Goal: Task Accomplishment & Management: Use online tool/utility

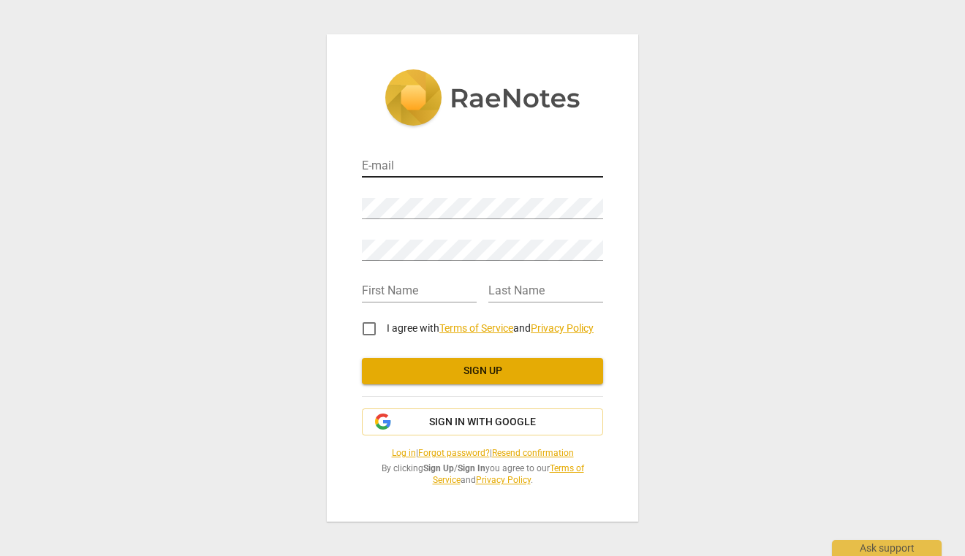
click at [431, 168] on input "email" at bounding box center [482, 166] width 241 height 21
type input "[EMAIL_ADDRESS][DOMAIN_NAME]"
type input "[PERSON_NAME]"
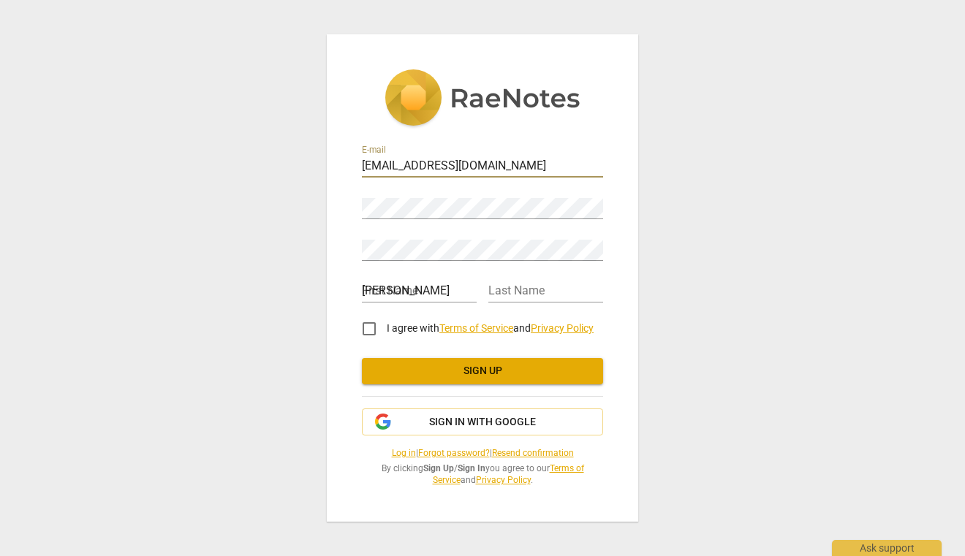
type input "Nassouti"
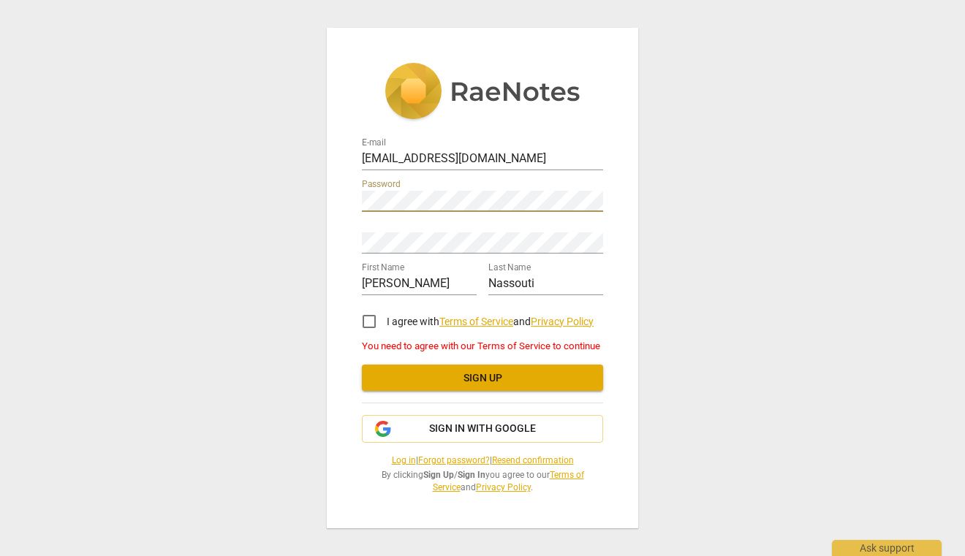
click at [477, 228] on div "Retype Password" at bounding box center [482, 237] width 241 height 33
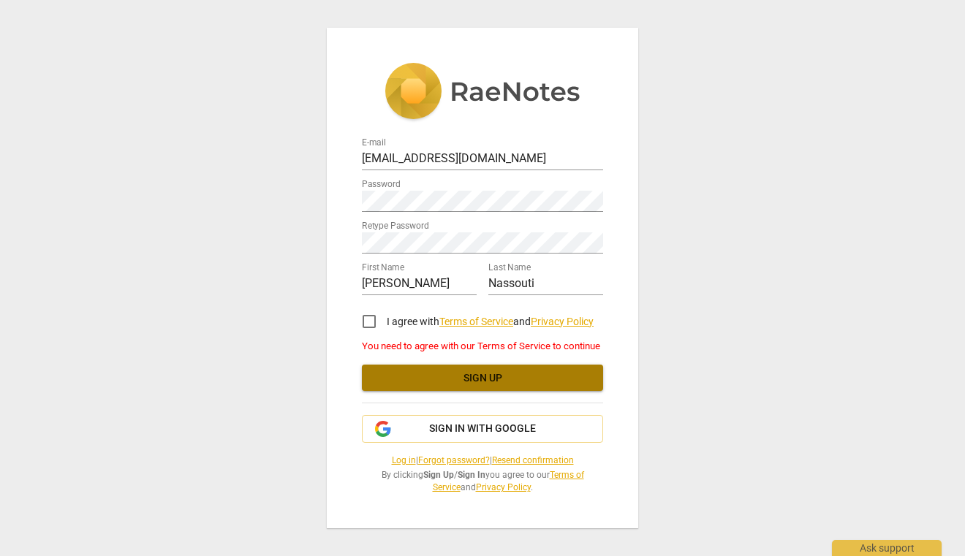
click at [503, 371] on span "Sign up" at bounding box center [482, 378] width 218 height 15
click at [373, 321] on input "I agree with Terms of Service and Privacy Policy" at bounding box center [369, 321] width 35 height 35
checkbox input "true"
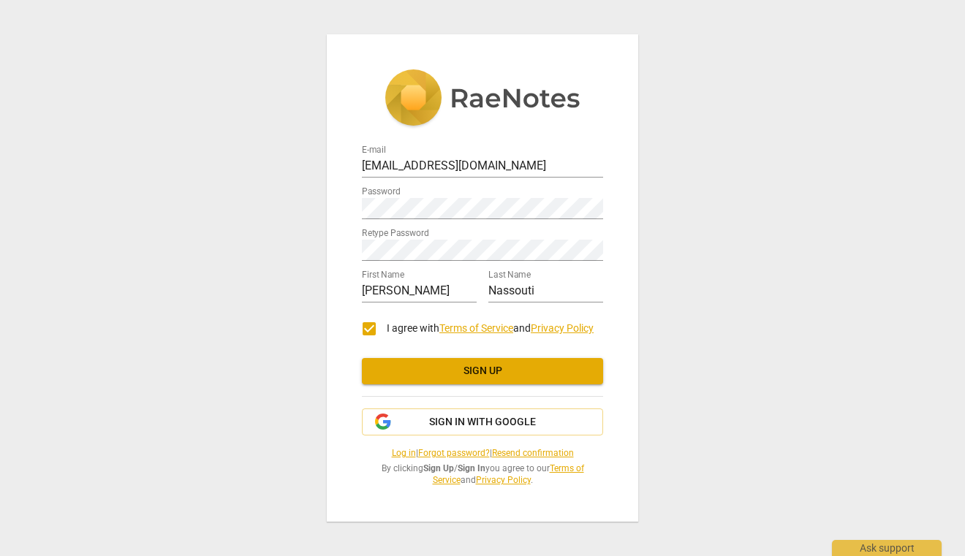
click at [430, 368] on span "Sign up" at bounding box center [482, 371] width 218 height 15
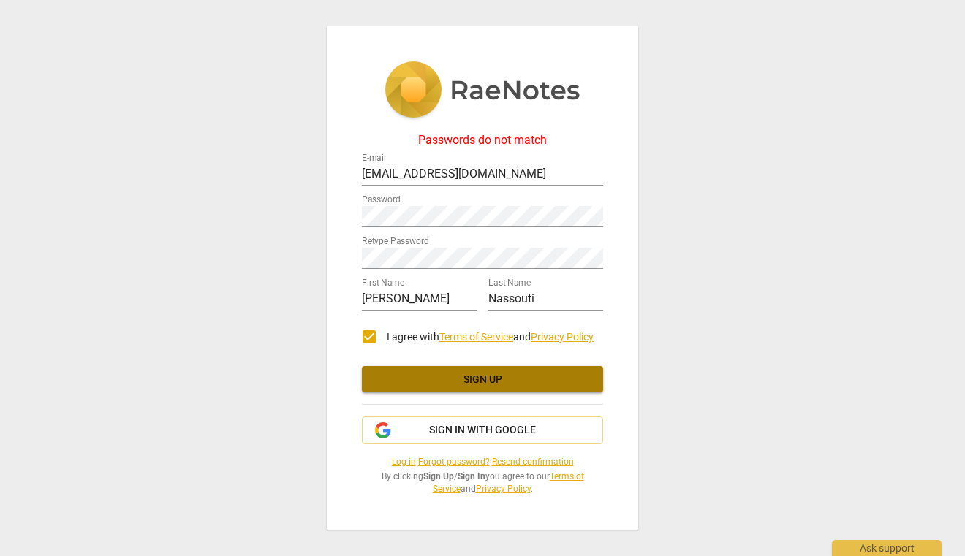
click at [460, 378] on span "Sign up" at bounding box center [482, 380] width 218 height 15
click at [485, 375] on span "Sign up" at bounding box center [482, 380] width 218 height 15
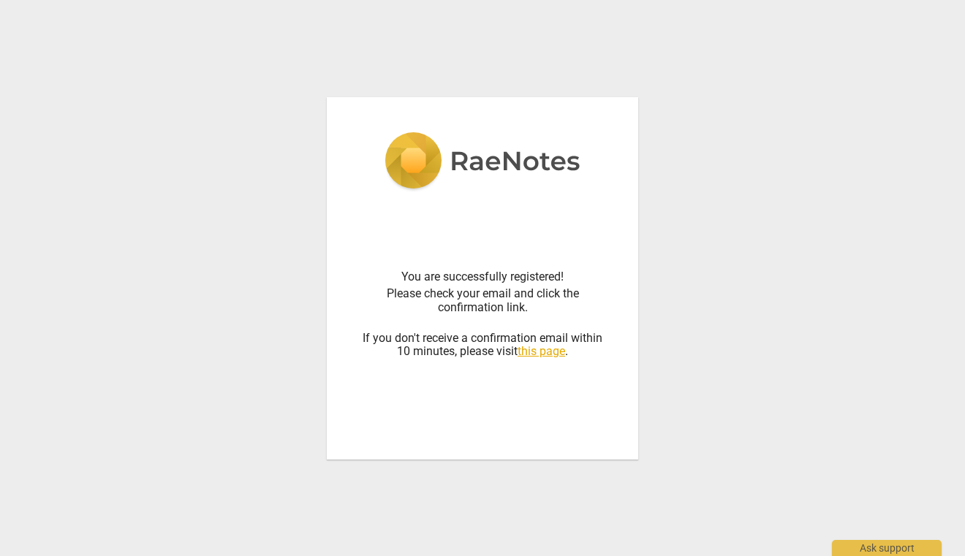
click at [631, 227] on div "You are successfully registered! Please check your email and click the confirma…" at bounding box center [482, 278] width 311 height 362
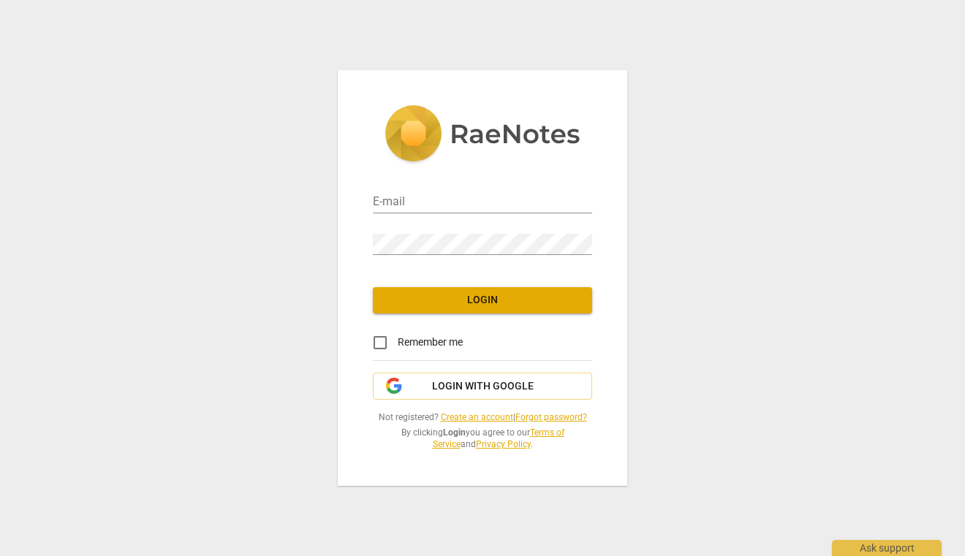
type input "[EMAIL_ADDRESS][DOMAIN_NAME]"
click at [494, 306] on span "Login" at bounding box center [482, 300] width 196 height 15
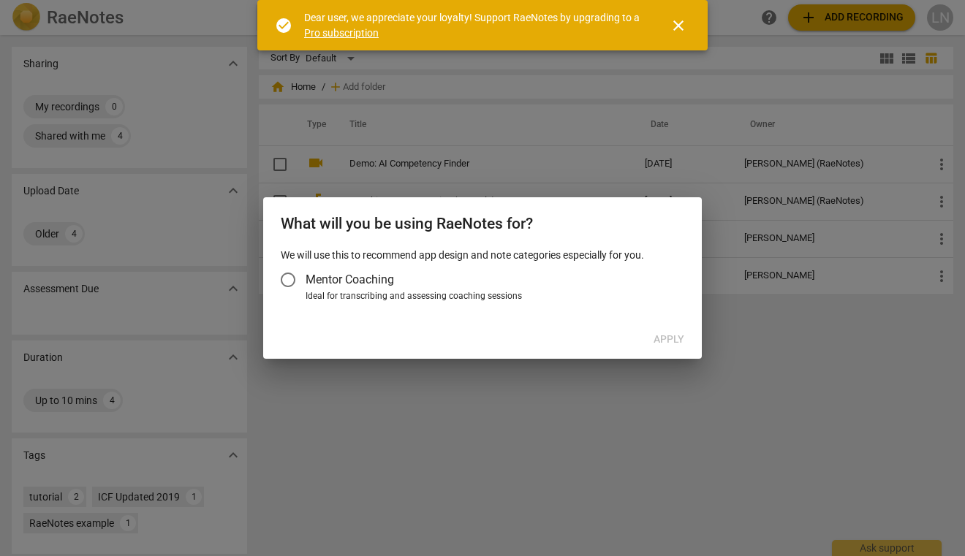
click at [587, 317] on div "We will use this to recommend app design and note categories especially for you…" at bounding box center [482, 284] width 438 height 73
click at [553, 297] on div "Ideal for transcribing and assessing coaching sessions" at bounding box center [492, 296] width 374 height 13
click at [0, 0] on input "Ideal for transcribing and assessing coaching sessions" at bounding box center [0, 0] width 0 height 0
radio input "true"
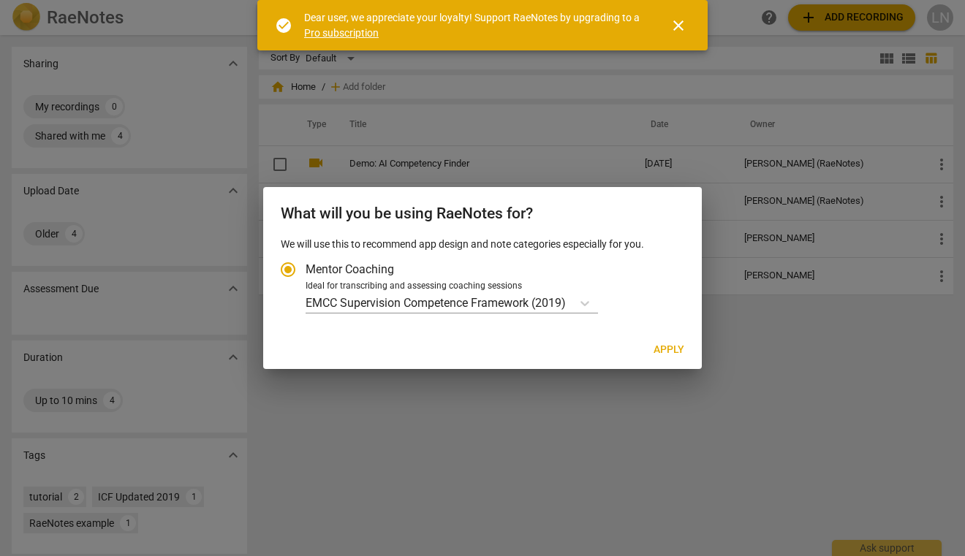
click at [661, 344] on span "Apply" at bounding box center [668, 350] width 31 height 15
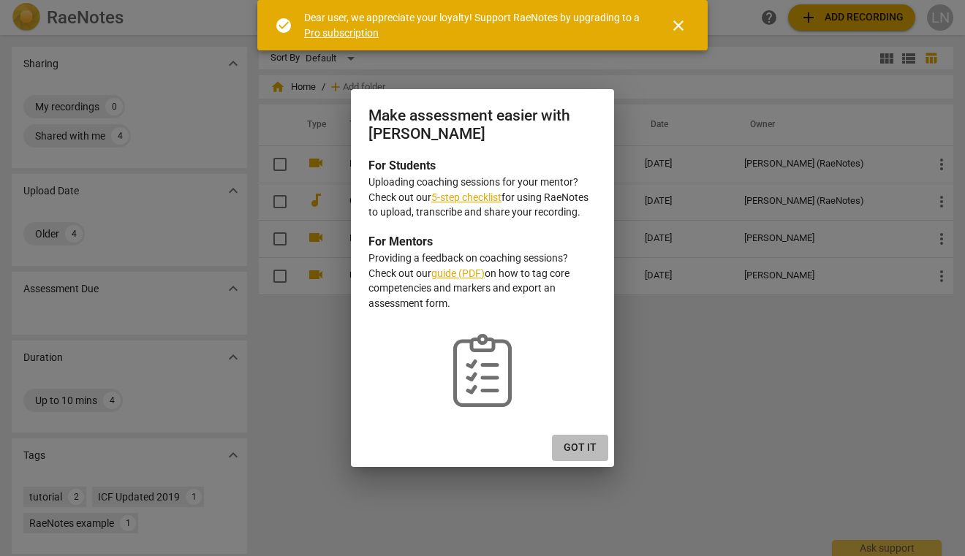
click at [585, 445] on span "Got it" at bounding box center [579, 448] width 33 height 15
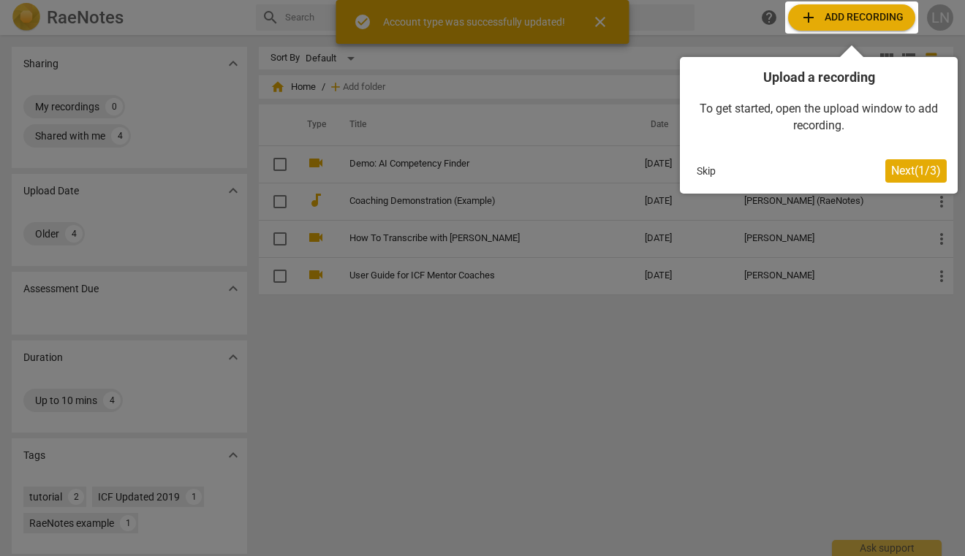
click at [905, 167] on span "Next ( 1 / 3 )" at bounding box center [916, 171] width 50 height 14
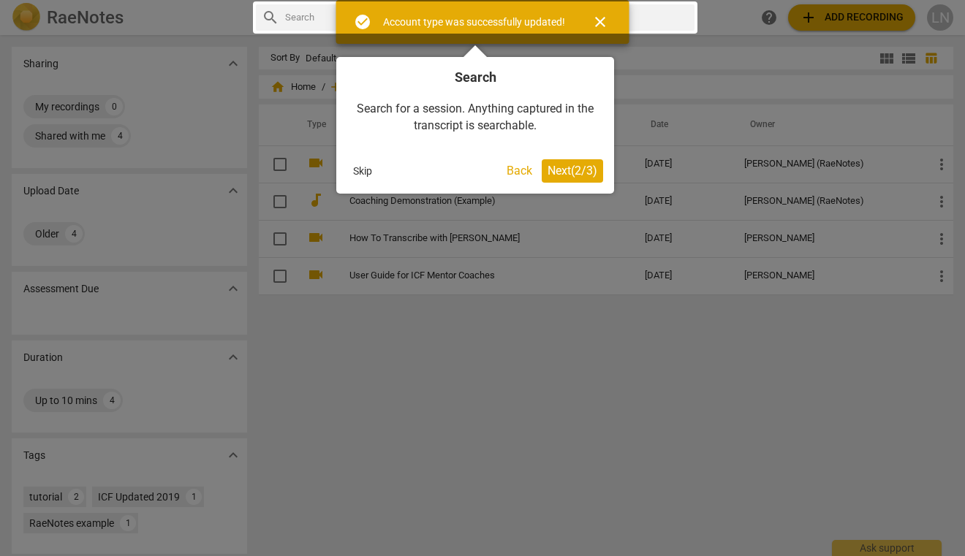
click at [569, 160] on button "Next ( 2 / 3 )" at bounding box center [572, 170] width 61 height 23
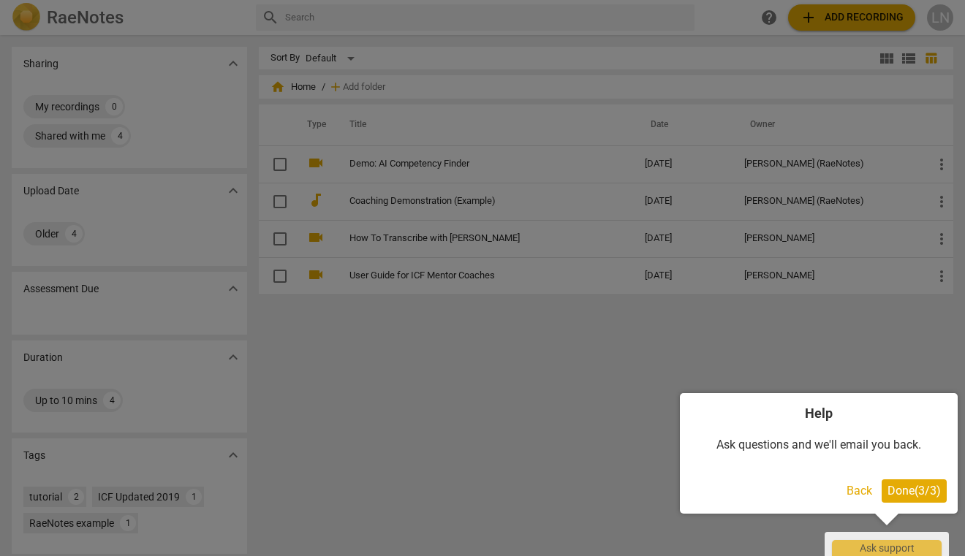
click at [905, 495] on span "Done ( 3 / 3 )" at bounding box center [913, 491] width 53 height 14
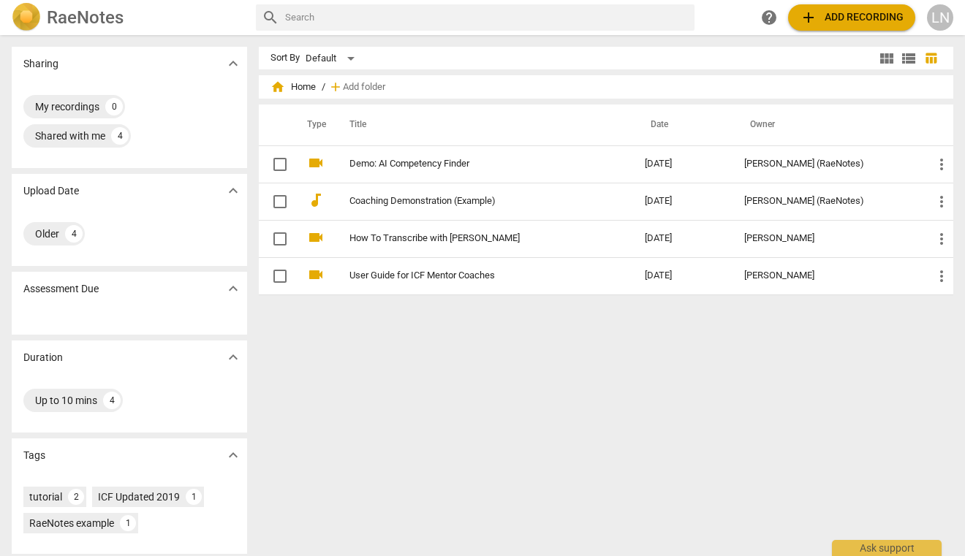
click at [874, 22] on span "add Add recording" at bounding box center [851, 18] width 104 height 18
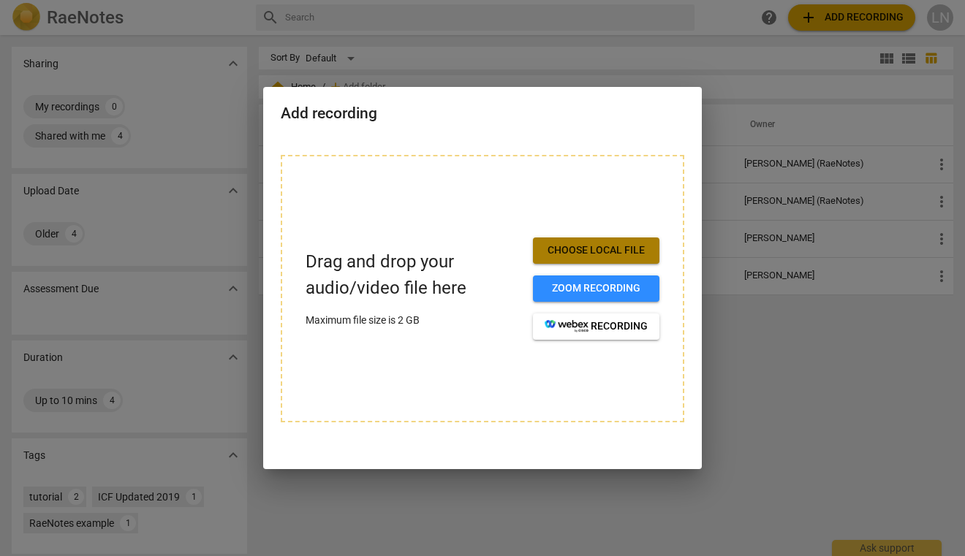
click at [568, 243] on span "Choose local file" at bounding box center [595, 250] width 103 height 15
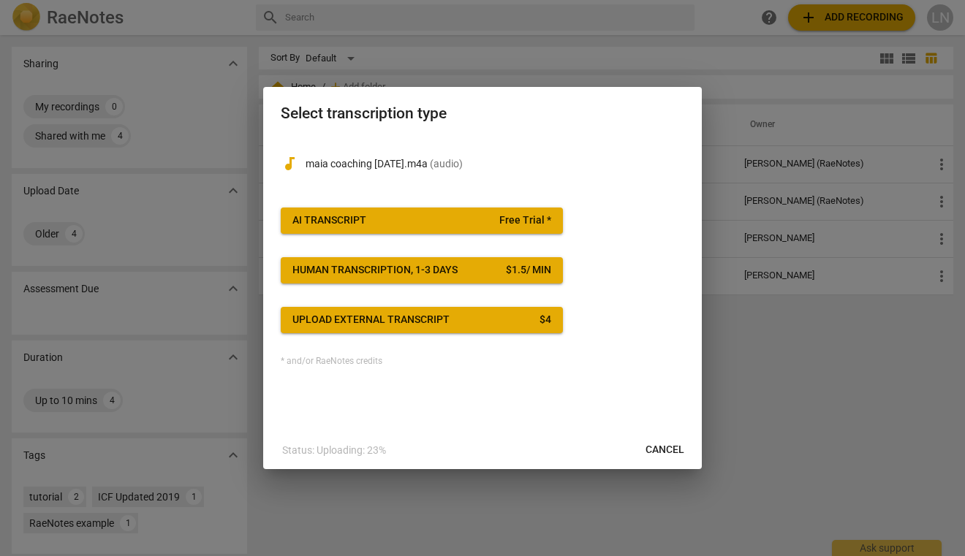
click at [504, 224] on span "Free Trial *" at bounding box center [525, 220] width 52 height 15
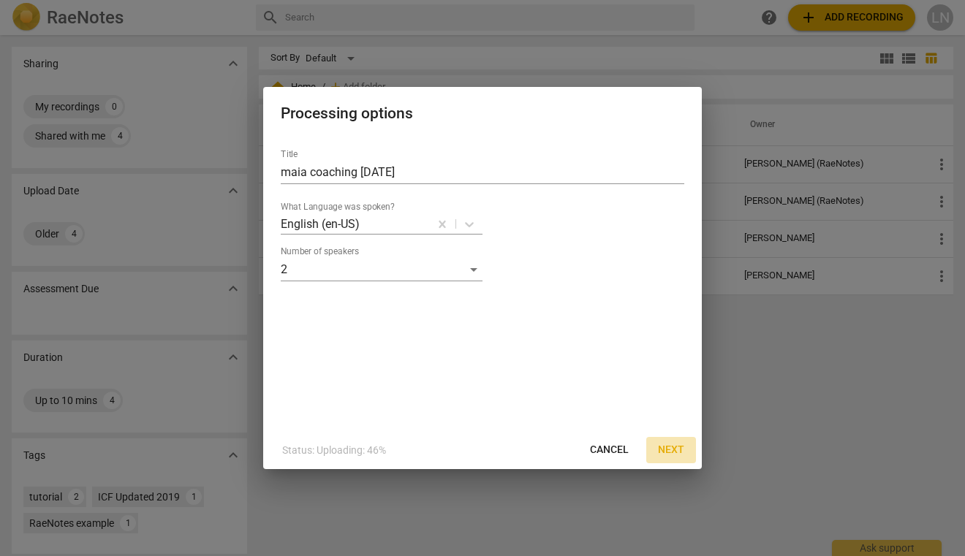
click at [680, 452] on span "Next" at bounding box center [671, 450] width 26 height 15
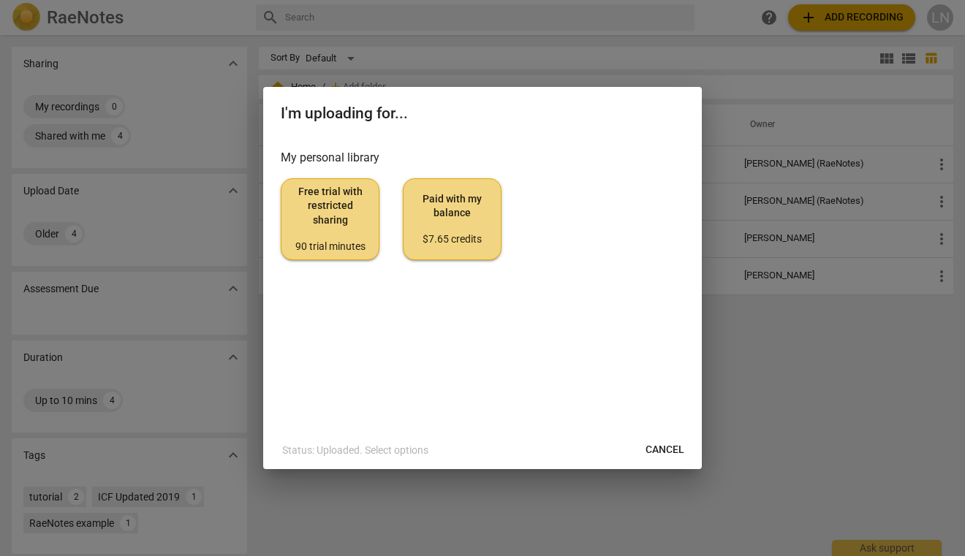
click at [343, 243] on div "90 trial minutes" at bounding box center [330, 247] width 74 height 15
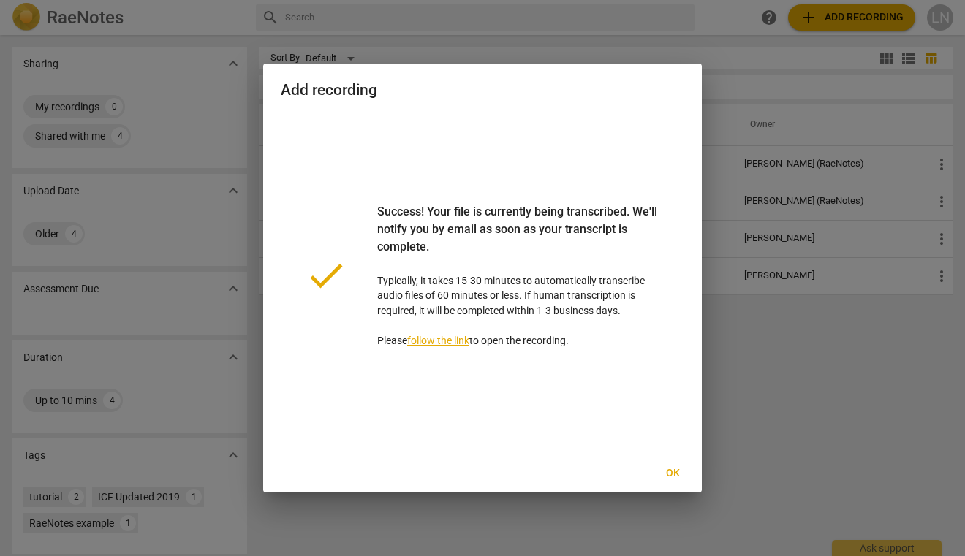
click at [675, 475] on span "Ok" at bounding box center [672, 473] width 23 height 15
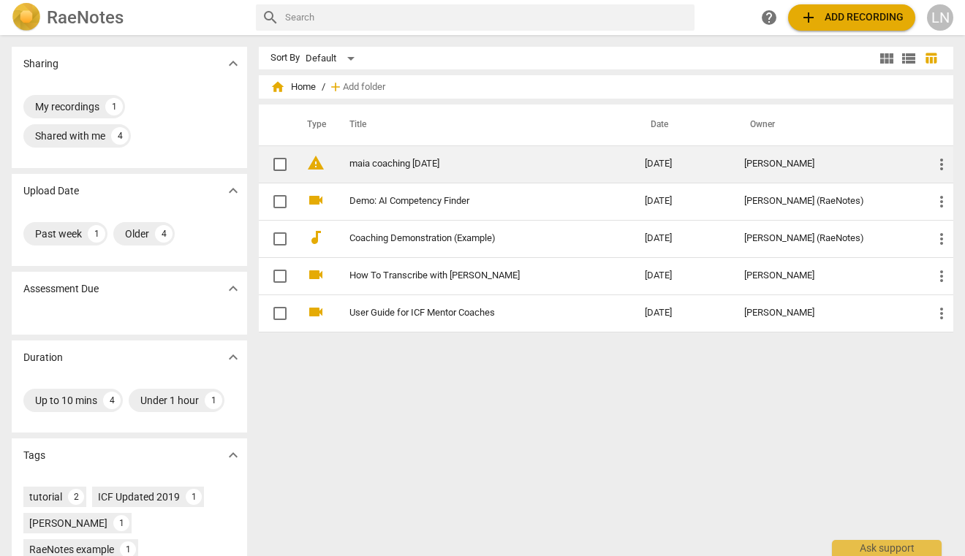
click at [542, 169] on link "maia coaching sep22" at bounding box center [470, 164] width 243 height 11
